Goal: Task Accomplishment & Management: Manage account settings

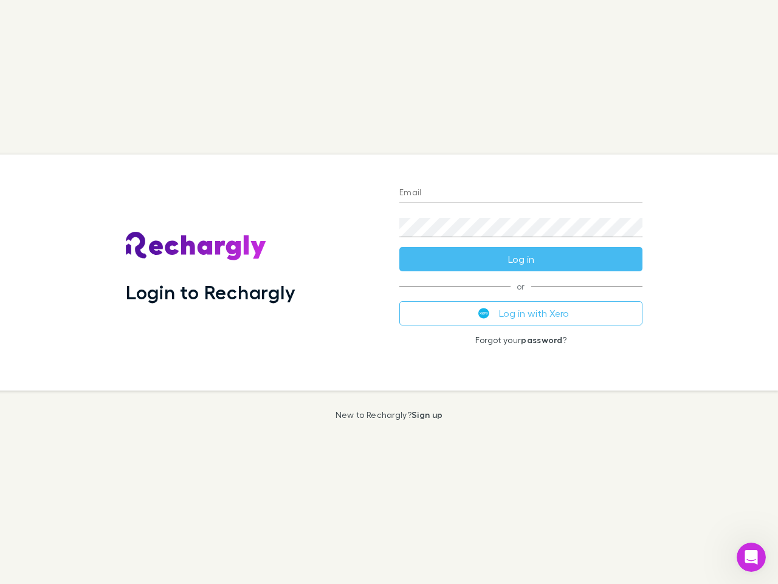
click at [389, 292] on div "Login to Rechargly" at bounding box center [253, 272] width 274 height 236
click at [521, 193] on input "Email" at bounding box center [520, 193] width 243 height 19
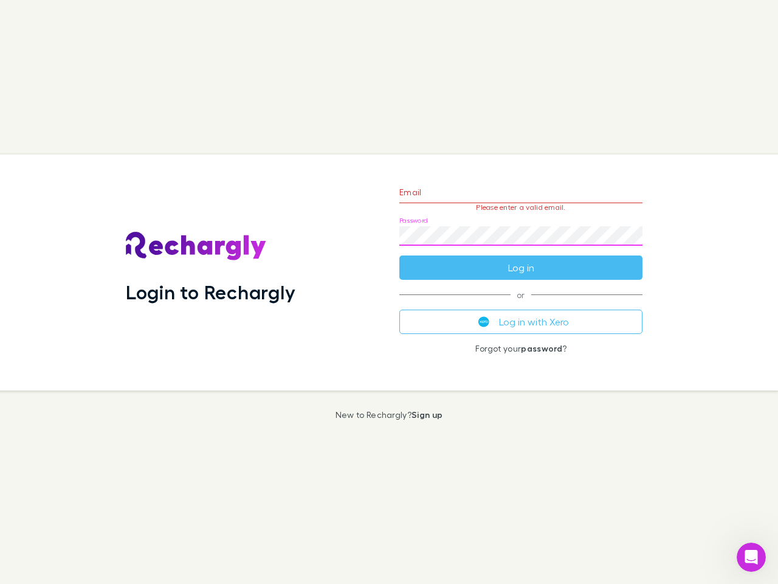
click at [521, 259] on form "Email Please enter a valid email. Password Log in" at bounding box center [520, 227] width 243 height 106
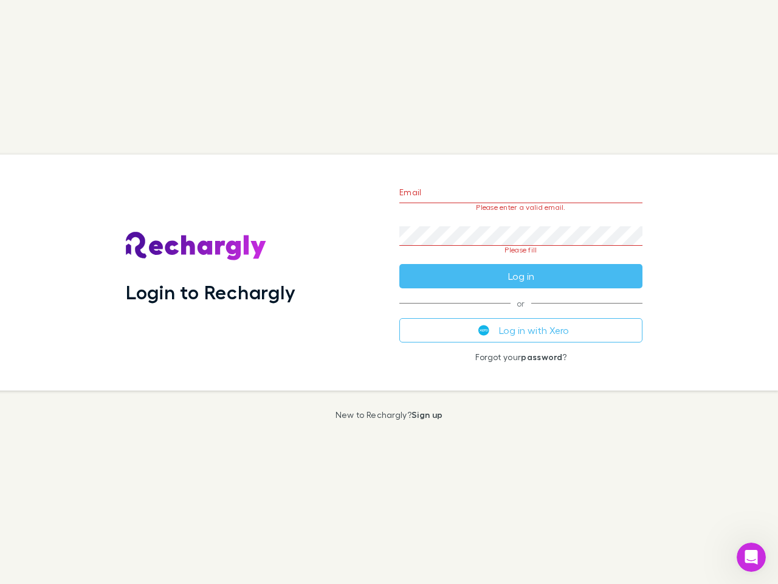
click at [521, 313] on div "Email Please enter a valid email. Password Please fill Log in or Log in with Xe…" at bounding box center [521, 272] width 263 height 236
click at [751, 557] on icon "Open Intercom Messenger" at bounding box center [752, 557] width 20 height 20
